Goal: Information Seeking & Learning: Learn about a topic

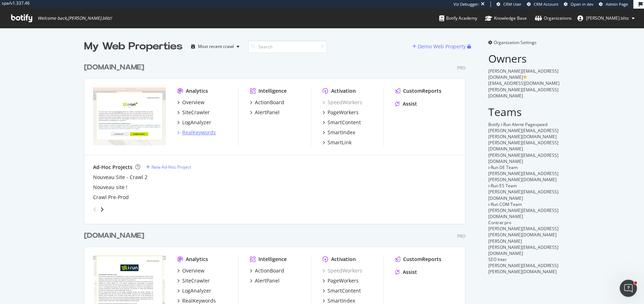
click at [195, 130] on div "RealKeywords" at bounding box center [199, 132] width 34 height 7
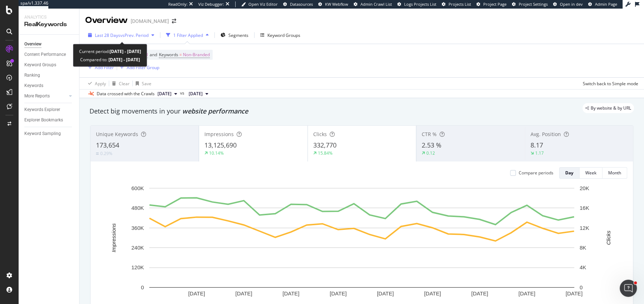
click at [126, 30] on div "Last 28 Days vs Prev. Period" at bounding box center [121, 35] width 72 height 11
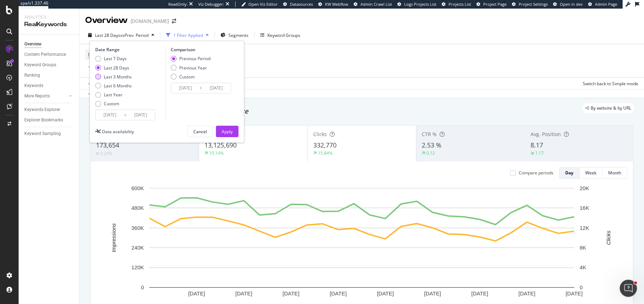
click at [114, 76] on div "Last 3 Months" at bounding box center [118, 77] width 28 height 6
type input "[DATE]"
click at [181, 68] on div "Previous Year" at bounding box center [193, 68] width 28 height 6
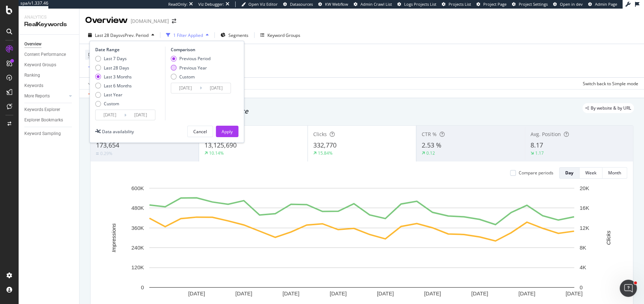
type input "[DATE]"
click at [224, 129] on div "Apply" at bounding box center [227, 131] width 11 height 6
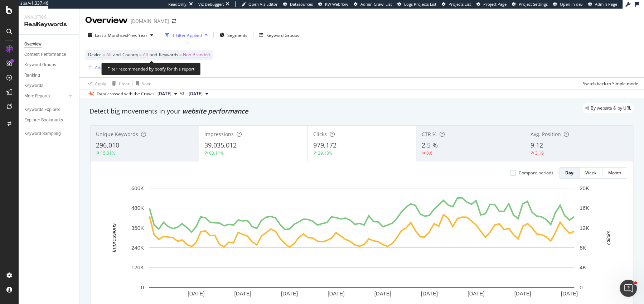
click at [184, 51] on span "Device = All and Country = All and Keywords = Non-Branded" at bounding box center [149, 55] width 122 height 10
click at [184, 58] on span "Device = All and Country = All and Keywords = Non-Branded" at bounding box center [149, 55] width 122 height 10
click at [182, 56] on span "=" at bounding box center [180, 55] width 3 height 6
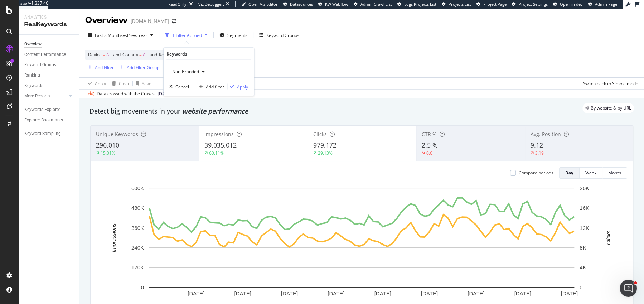
click at [202, 71] on div "button" at bounding box center [203, 71] width 9 height 4
click at [195, 126] on span "All" at bounding box center [211, 127] width 73 height 6
click at [241, 89] on div "All Cancel Add filter Apply" at bounding box center [209, 78] width 90 height 36
click at [240, 87] on div "Apply" at bounding box center [242, 86] width 11 height 6
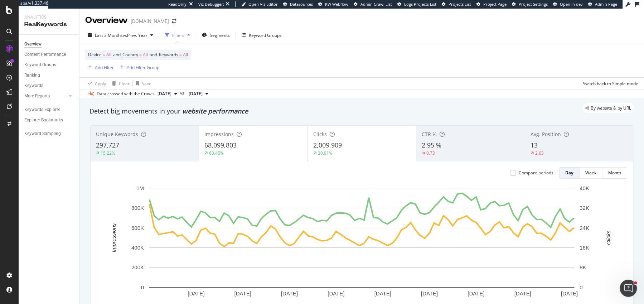
click at [255, 151] on div "63.45%" at bounding box center [252, 153] width 97 height 6
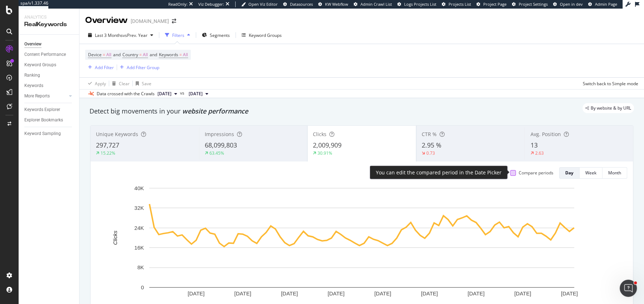
click at [515, 172] on div at bounding box center [513, 173] width 6 height 6
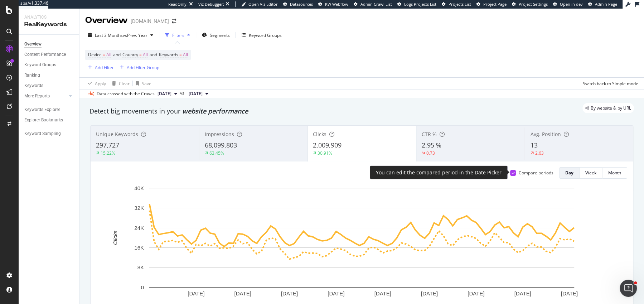
click at [515, 172] on div at bounding box center [513, 173] width 6 height 6
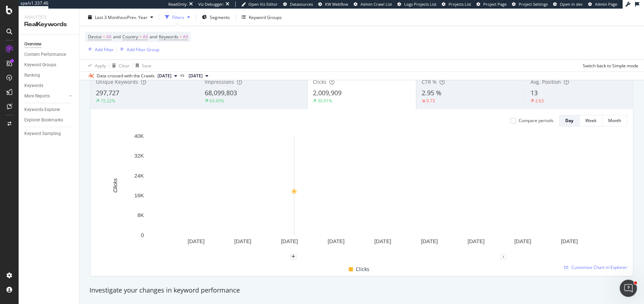
scroll to position [114, 0]
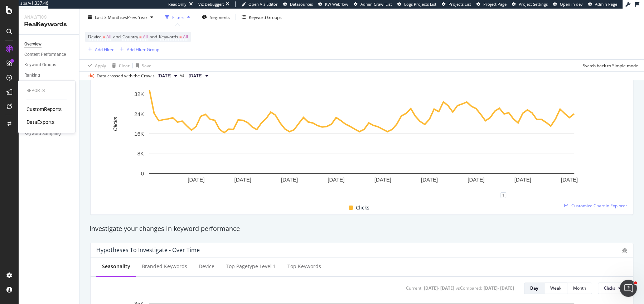
click at [38, 108] on div "CustomReports" at bounding box center [43, 109] width 35 height 7
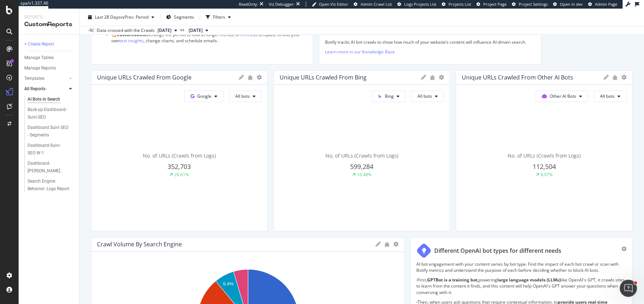
scroll to position [156, 0]
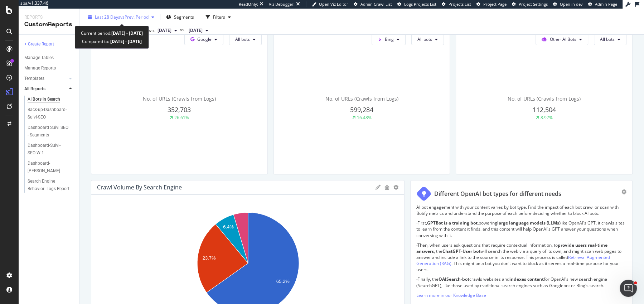
click at [112, 22] on div "Last 28 Days vs Prev. Period" at bounding box center [121, 17] width 72 height 11
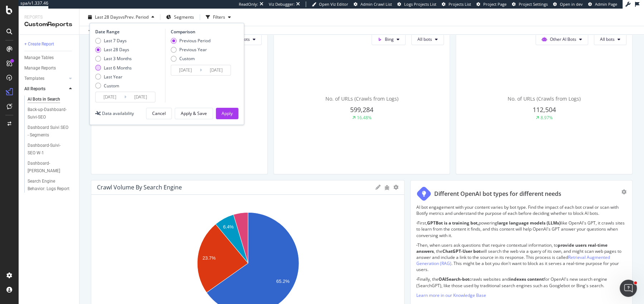
click at [123, 68] on div "Last 6 Months" at bounding box center [118, 68] width 28 height 6
type input "[DATE]"
click at [191, 46] on div "Previous Period Previous Year Custom" at bounding box center [191, 51] width 40 height 27
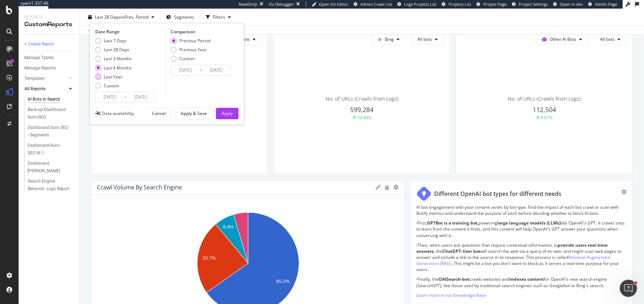
click at [111, 78] on div "Last Year" at bounding box center [113, 77] width 19 height 6
type input "[DATE]"
click at [193, 50] on div "Previous Year" at bounding box center [193, 50] width 28 height 6
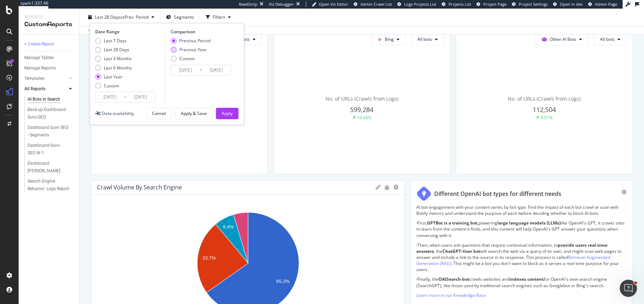
type input "[DATE]"
click at [233, 116] on button "Apply" at bounding box center [227, 113] width 23 height 11
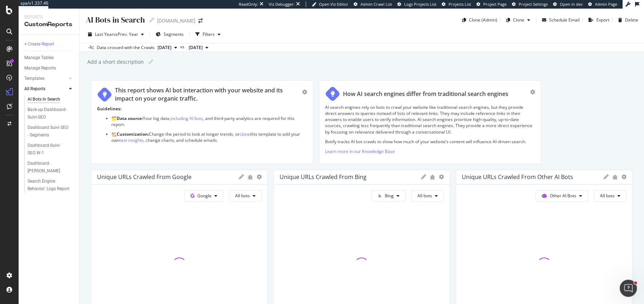
scroll to position [1201, 0]
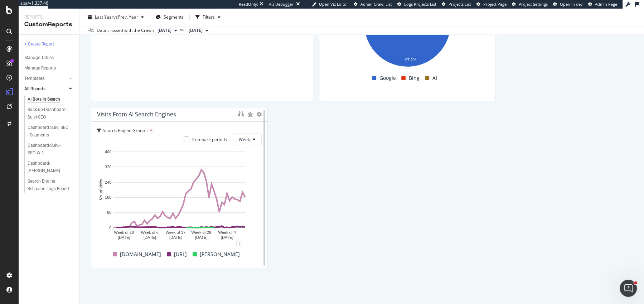
drag, startPoint x: 264, startPoint y: 160, endPoint x: 493, endPoint y: 165, distance: 229.5
click at [265, 165] on div at bounding box center [263, 187] width 1 height 155
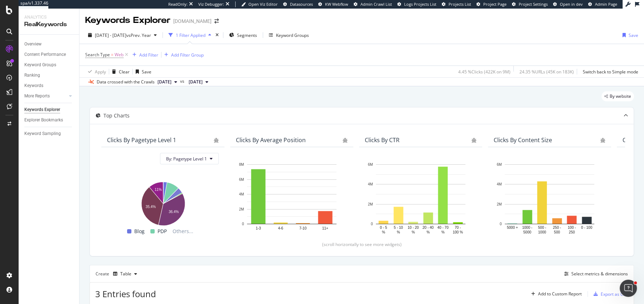
scroll to position [147, 0]
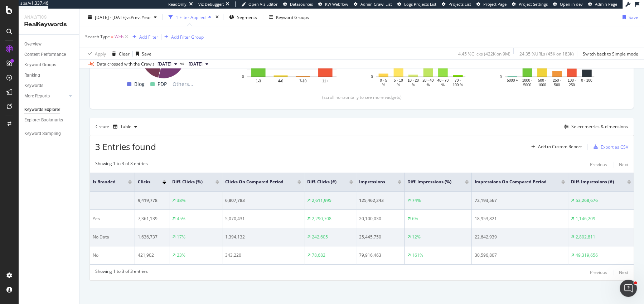
click at [225, 237] on div "1,394,132" at bounding box center [263, 237] width 76 height 6
copy tr "1,394,132"
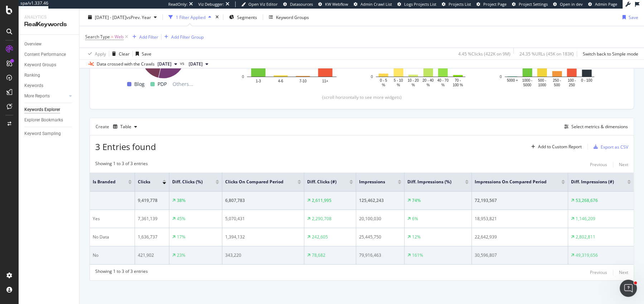
click at [278, 246] on td "343,220" at bounding box center [263, 255] width 82 height 18
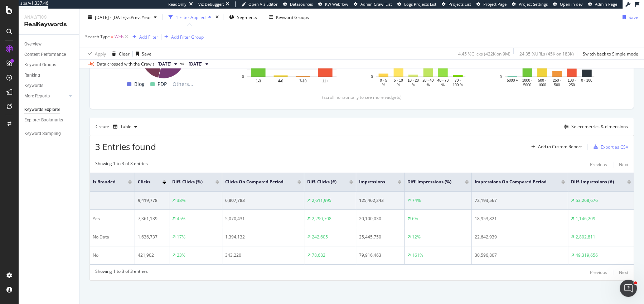
click at [225, 162] on div "Showing 1 to 3 of 3 entries Previous Next" at bounding box center [362, 164] width 544 height 9
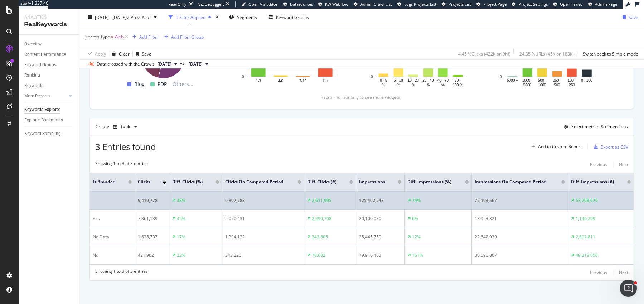
click at [232, 198] on div "6,807,783" at bounding box center [263, 200] width 76 height 6
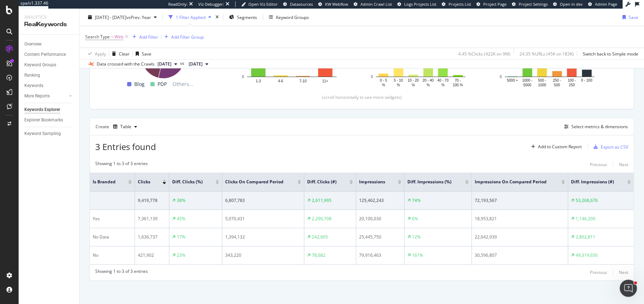
click at [244, 154] on div "3 Entries found Add to Custom Report Export as CSV Showing 1 to 3 of 3 entries …" at bounding box center [361, 207] width 544 height 145
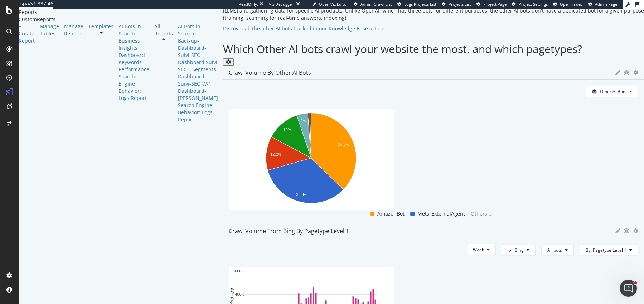
scroll to position [1198, 0]
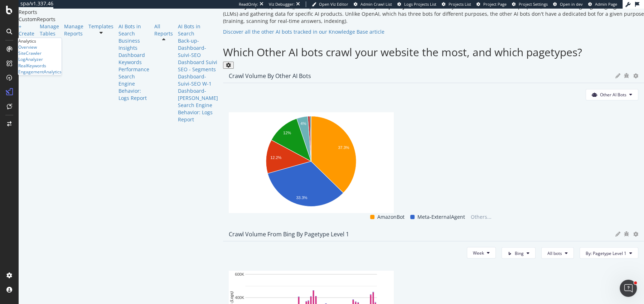
click at [38, 75] on div "Overview SiteCrawler LogAnalyzer RealKeywords EngagementAnalytics" at bounding box center [39, 59] width 43 height 31
click at [38, 75] on div "EngagementAnalytics" at bounding box center [39, 72] width 43 height 6
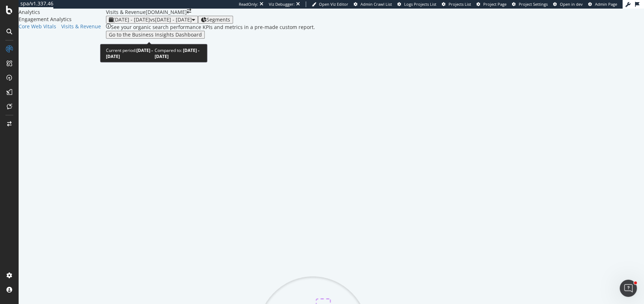
click at [113, 23] on span "2025 Aug. 30th - Sep. 26th" at bounding box center [131, 19] width 37 height 7
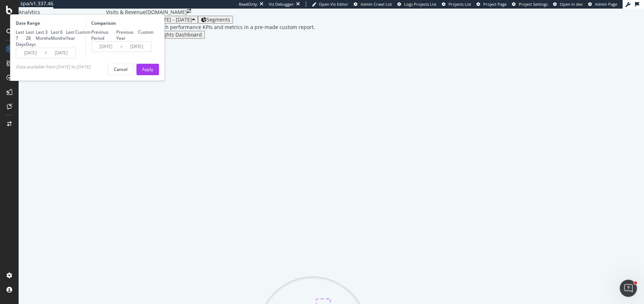
click at [113, 23] on span "2025 Aug. 30th - Sep. 26th" at bounding box center [131, 19] width 37 height 7
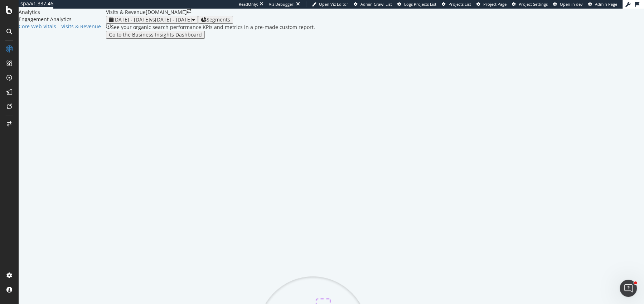
scroll to position [25, 0]
